Goal: Navigation & Orientation: Go to known website

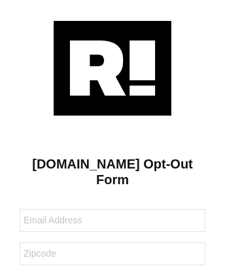
click at [112, 67] on img at bounding box center [112, 68] width 117 height 95
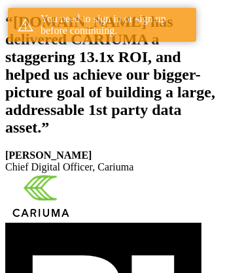
scroll to position [240, 0]
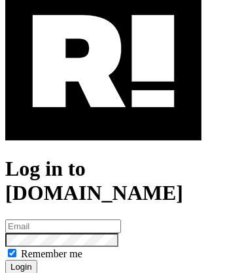
click at [103, 118] on img at bounding box center [103, 61] width 196 height 158
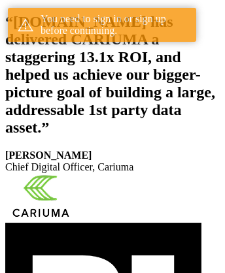
scroll to position [240, 0]
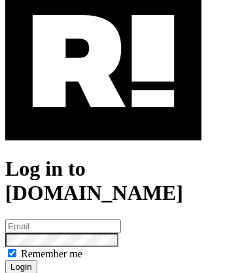
click at [103, 118] on img at bounding box center [103, 61] width 196 height 158
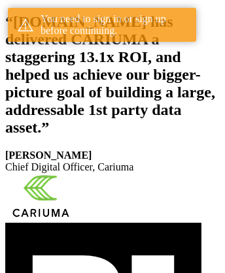
scroll to position [240, 0]
